Goal: Transaction & Acquisition: Purchase product/service

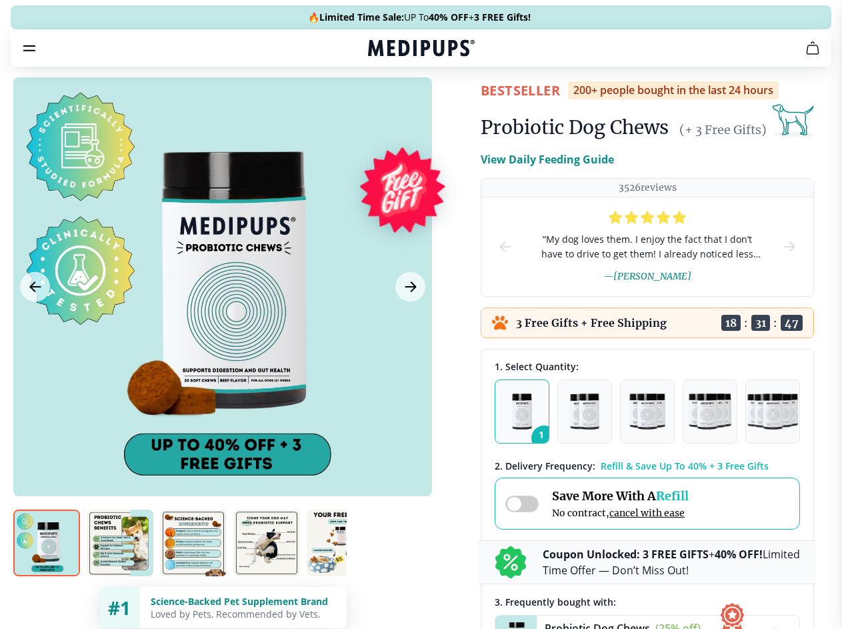
click at [383, 107] on span "Supplements" at bounding box center [416, 113] width 67 height 13
click at [451, 105] on icon "button" at bounding box center [459, 113] width 16 height 16
click at [805, 56] on icon "cart" at bounding box center [813, 48] width 16 height 16
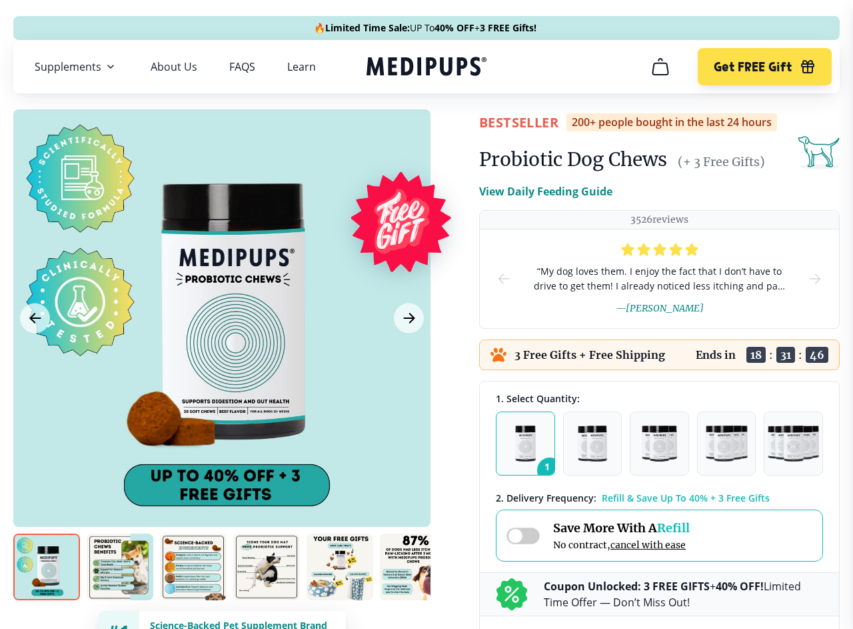
click at [222, 318] on div at bounding box center [221, 317] width 417 height 417
click at [35, 318] on div at bounding box center [426, 314] width 853 height 629
click at [409, 318] on div at bounding box center [426, 314] width 853 height 629
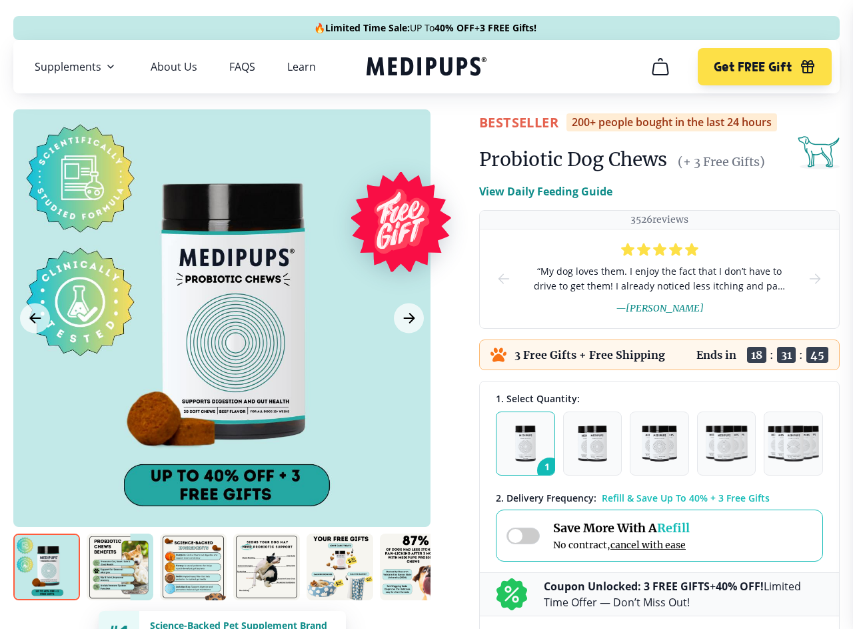
click at [47, 567] on div at bounding box center [426, 314] width 853 height 629
